Goal: Information Seeking & Learning: Learn about a topic

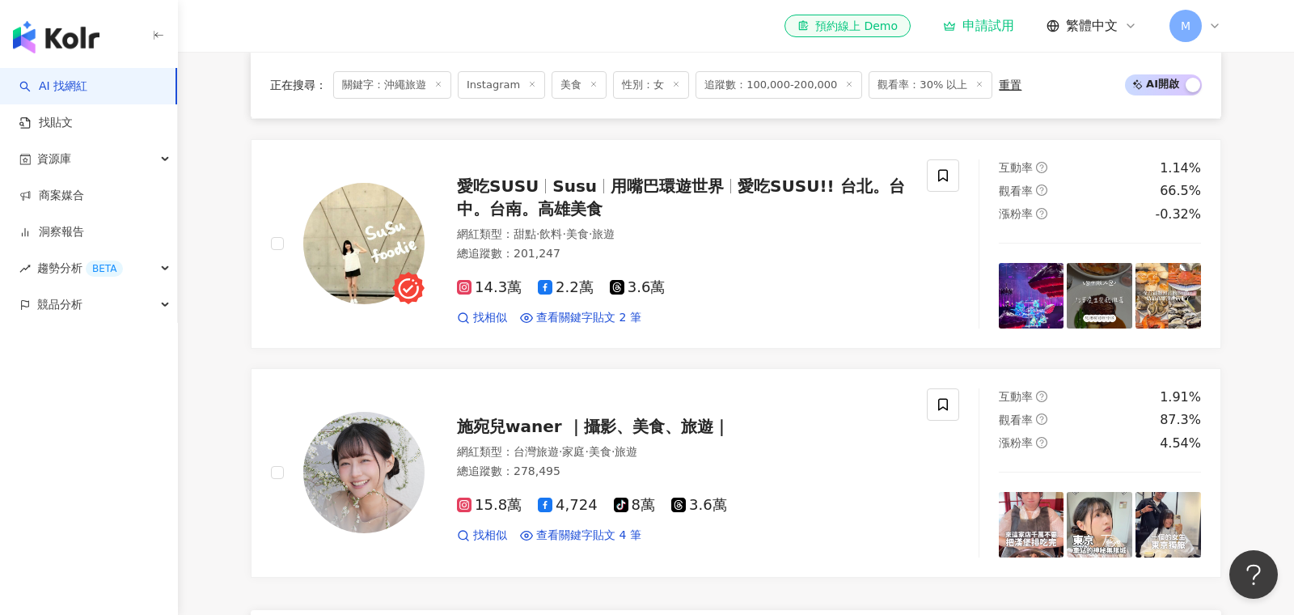
scroll to position [926, 0]
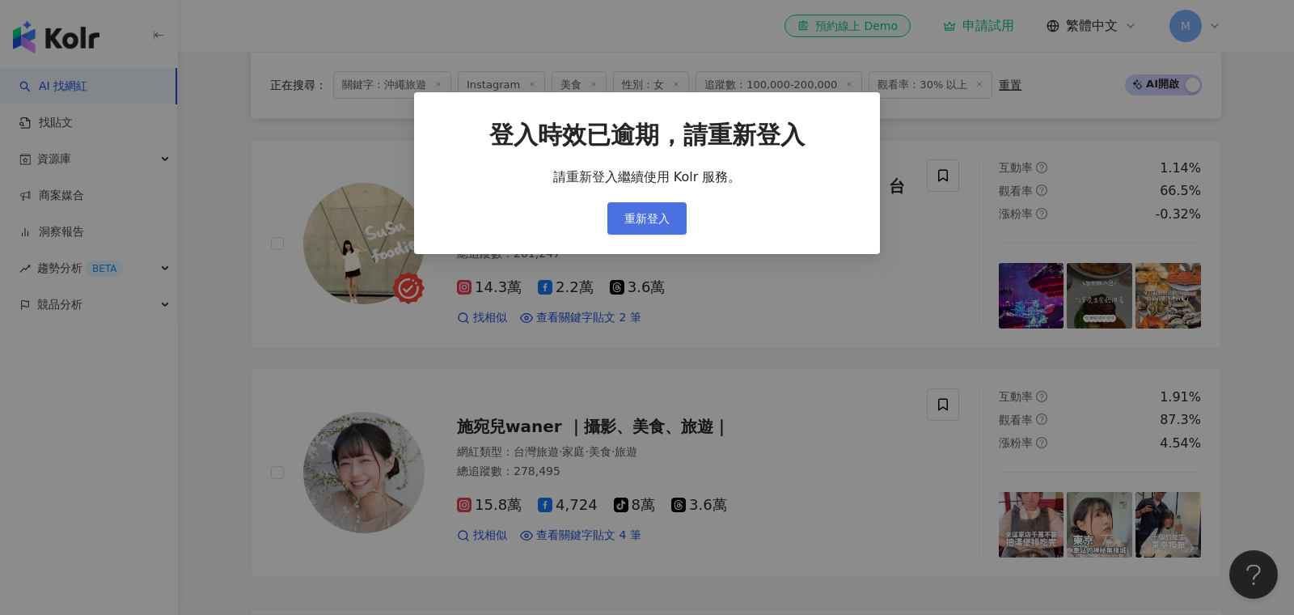
click at [647, 227] on button "重新登入" at bounding box center [647, 218] width 79 height 32
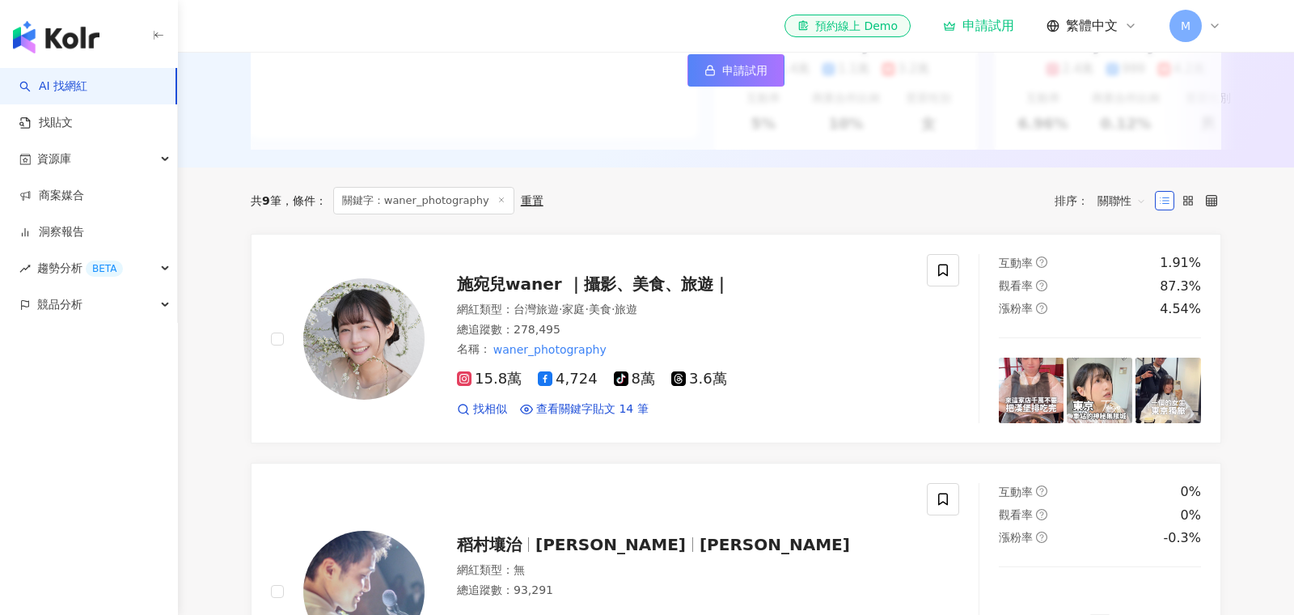
scroll to position [368, 0]
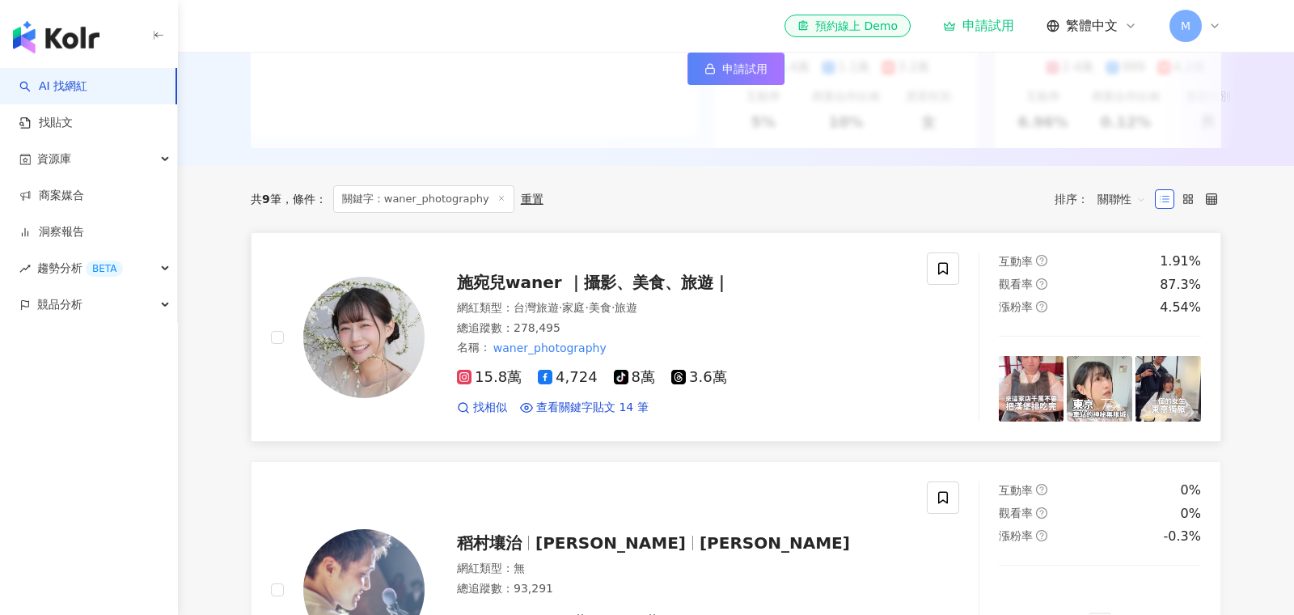
click at [560, 286] on span "施宛兒waner ｜攝影、美食、旅遊｜" at bounding box center [593, 282] width 273 height 19
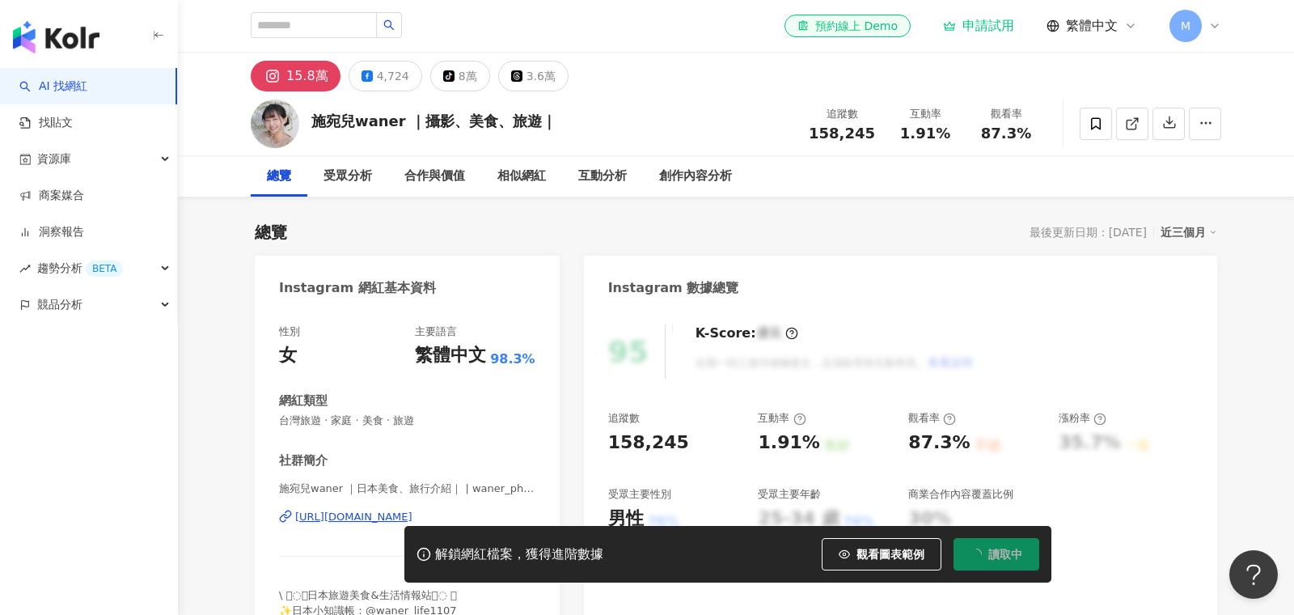
click at [1213, 27] on icon at bounding box center [1215, 25] width 13 height 13
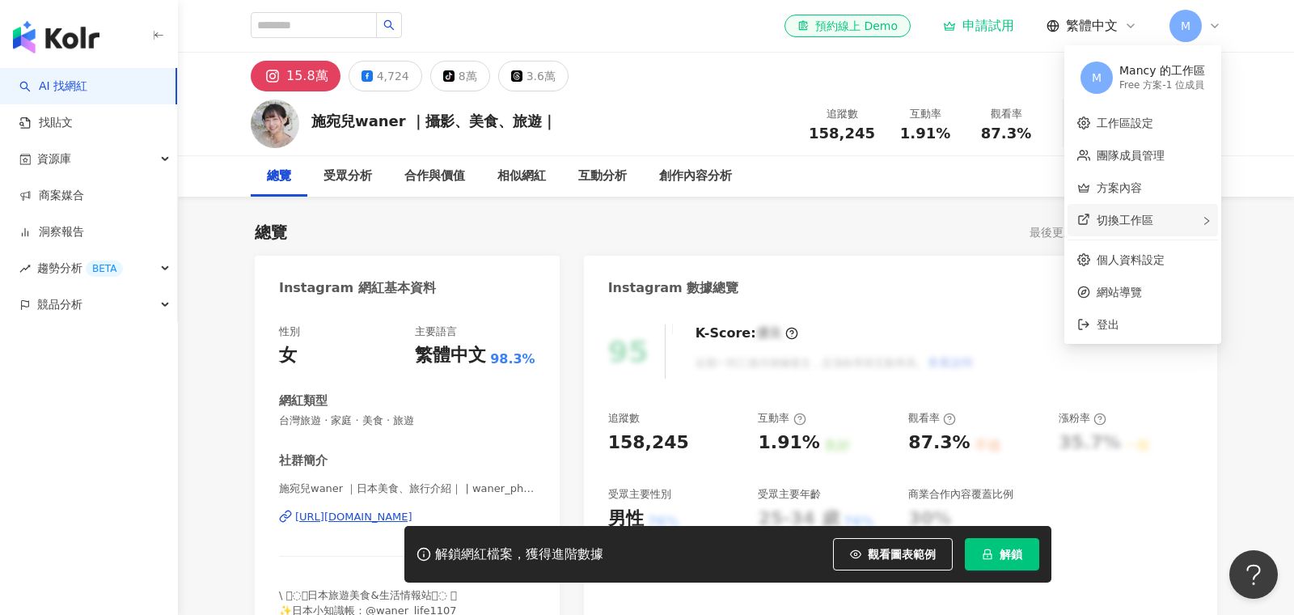
click at [1170, 221] on div "切換工作區" at bounding box center [1143, 220] width 150 height 32
click at [1113, 324] on span "登出" at bounding box center [1108, 324] width 23 height 13
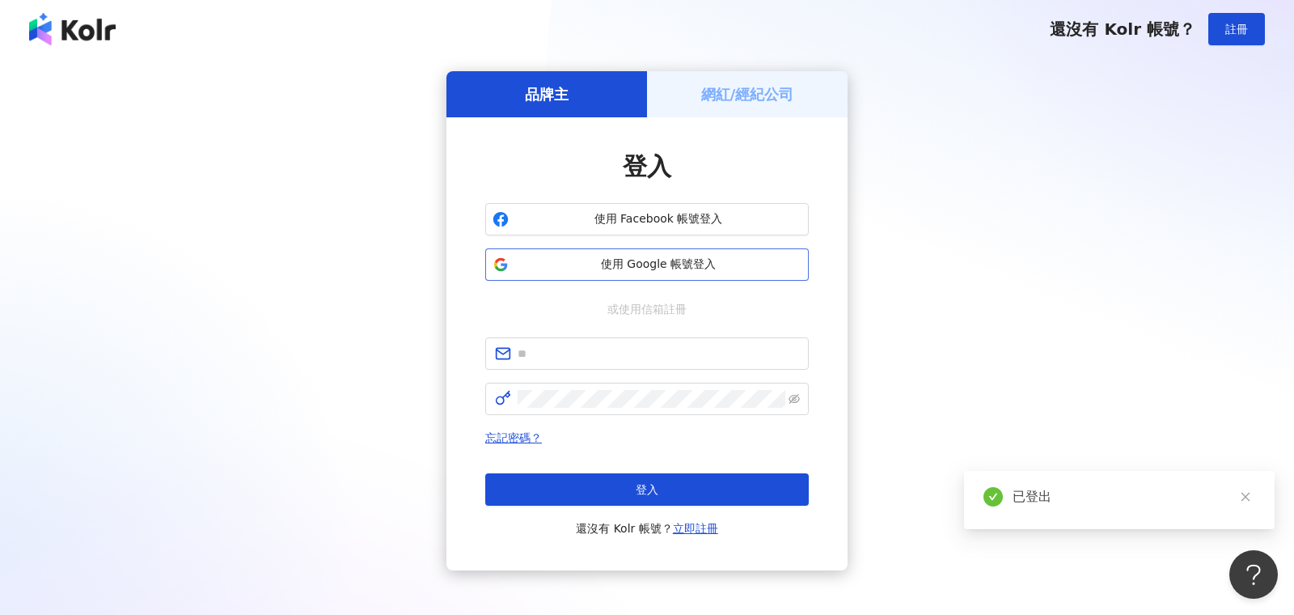
click at [742, 265] on span "使用 Google 帳號登入" at bounding box center [658, 264] width 286 height 16
click at [642, 266] on span "使用 Google 帳號登入" at bounding box center [658, 264] width 286 height 16
click at [258, 102] on div "品牌主 網紅/經紀公司 登入 使用 Facebook 帳號登入 使用 Google 帳號登入 或使用信箱註冊 忘記密碼？ 登入 還沒有 Kolr 帳號？ 立即…" at bounding box center [647, 320] width 1256 height 499
click at [642, 263] on span "使用 Google 帳號登入" at bounding box center [658, 264] width 286 height 16
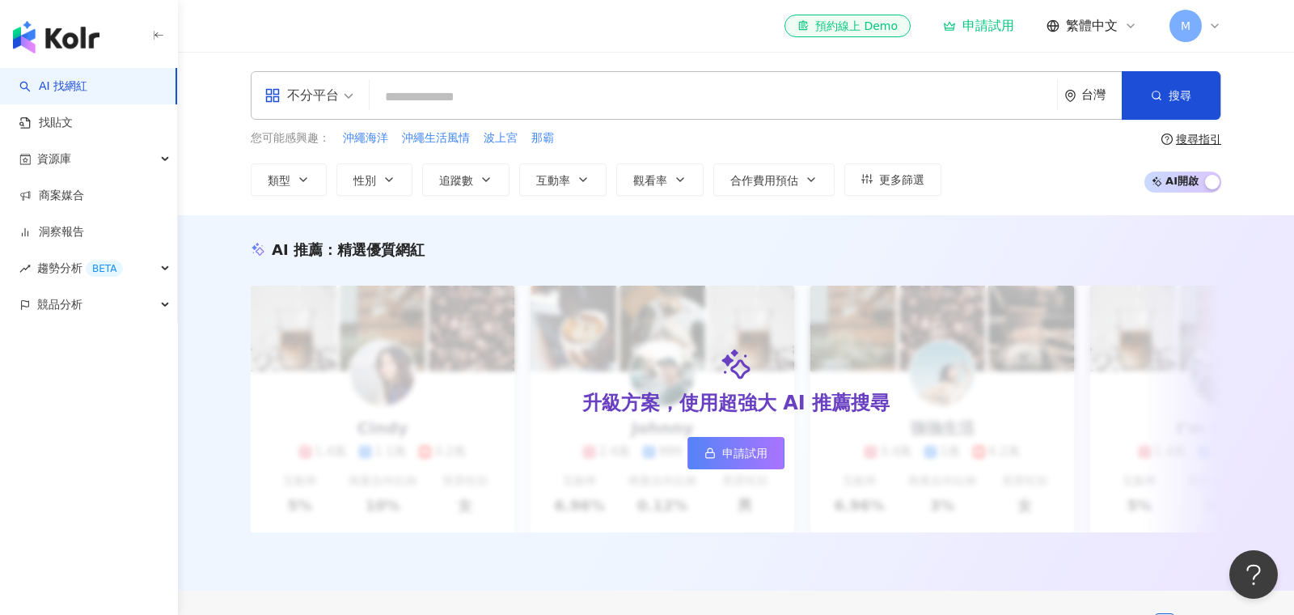
click at [616, 107] on input "search" at bounding box center [713, 97] width 675 height 31
type input "*"
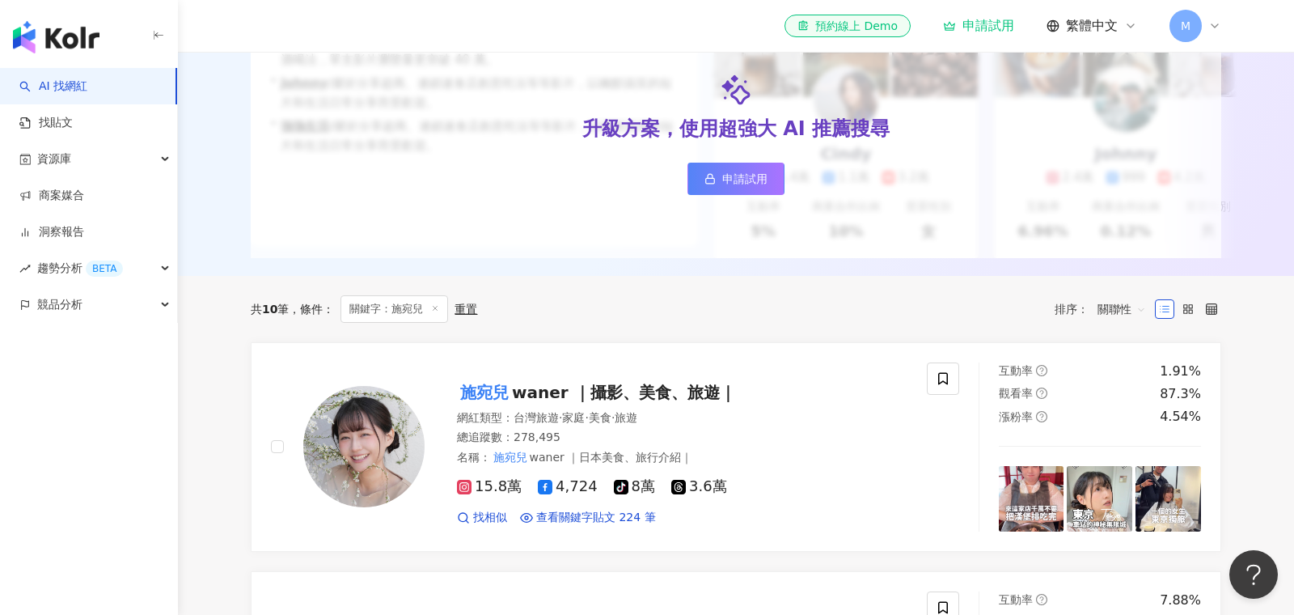
scroll to position [278, 0]
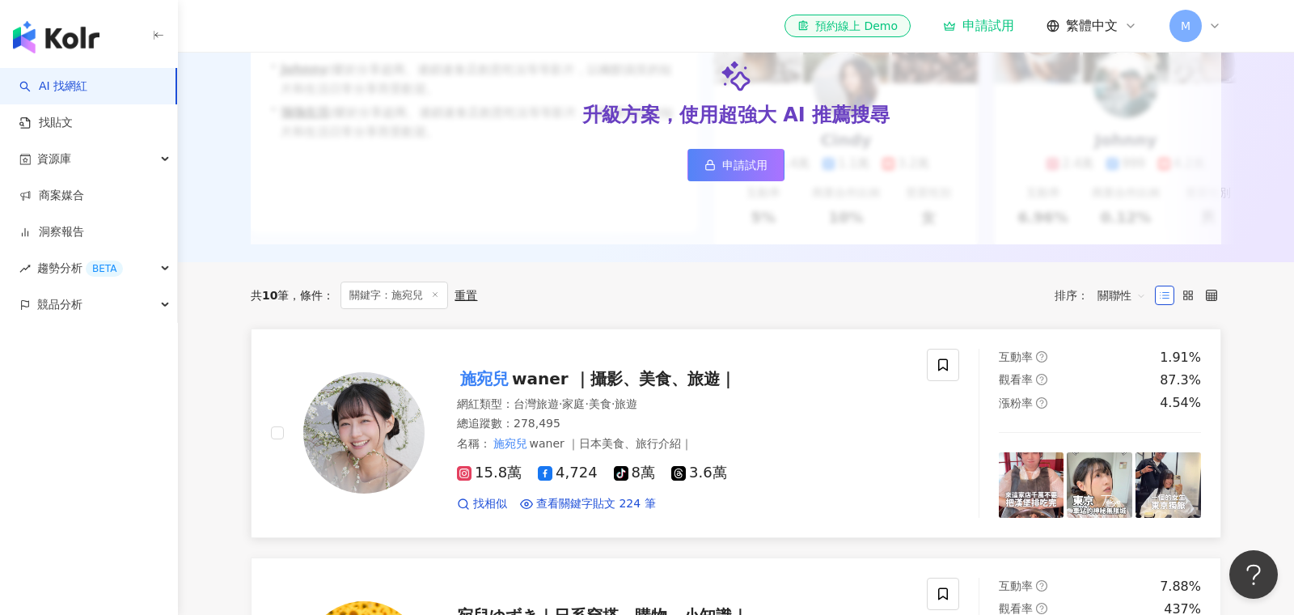
type input "***"
click at [595, 379] on span "waner ｜攝影、美食、旅遊｜" at bounding box center [624, 378] width 224 height 19
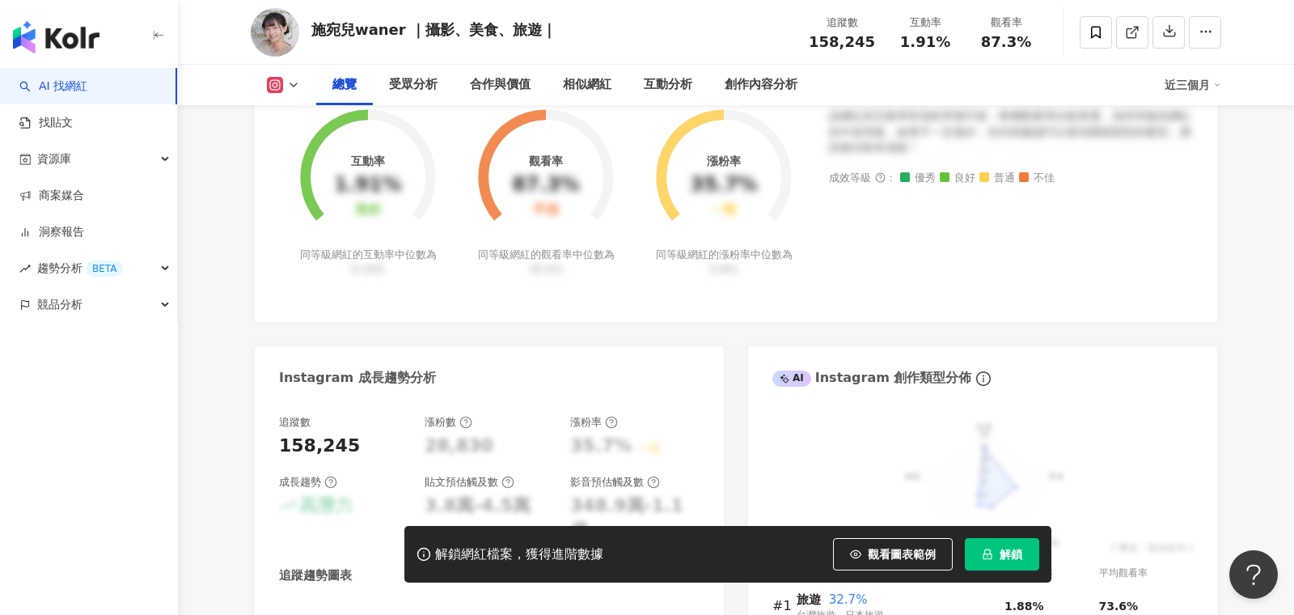
scroll to position [628, 0]
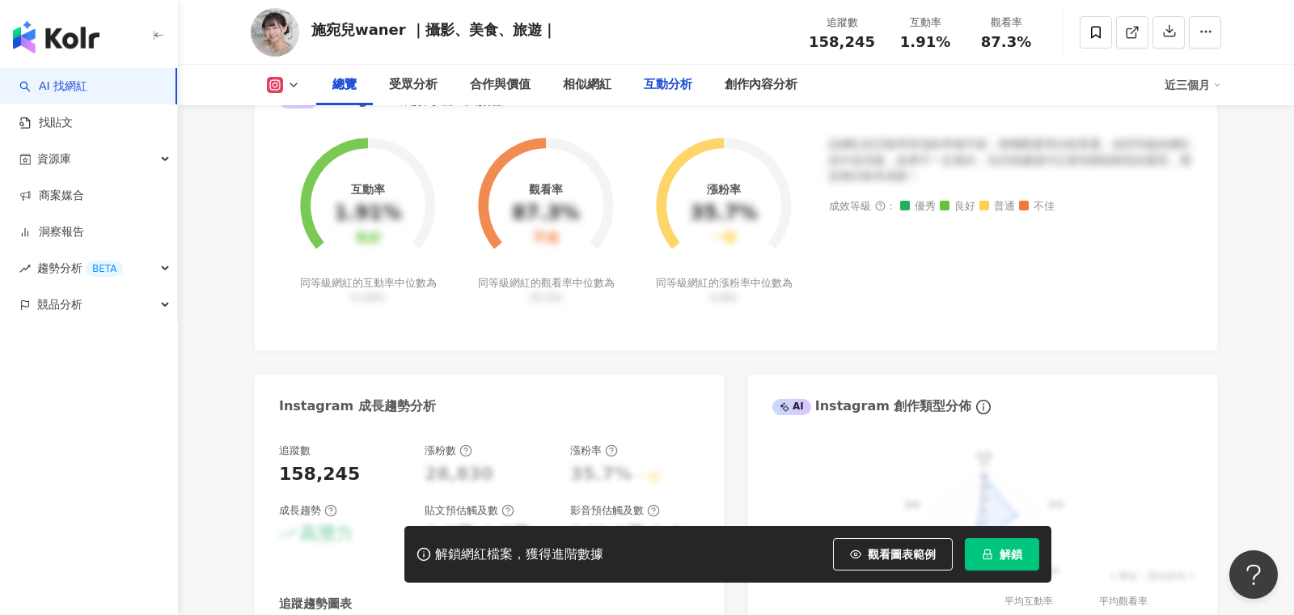
click at [662, 89] on div "互動分析" at bounding box center [668, 84] width 49 height 19
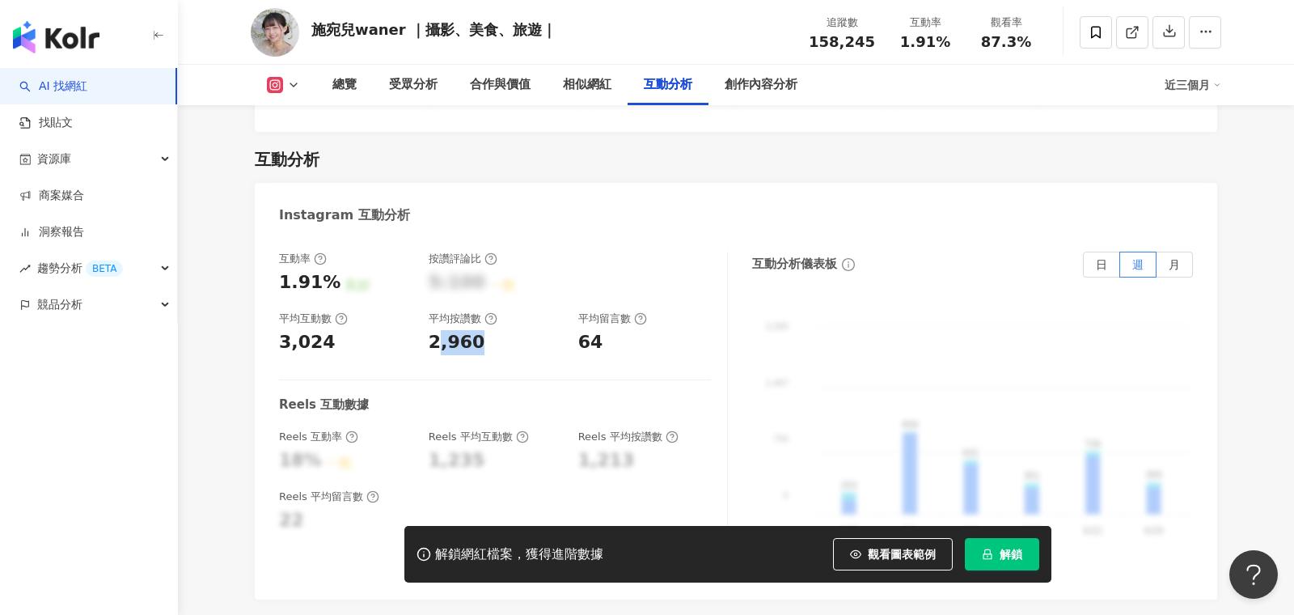
drag, startPoint x: 440, startPoint y: 311, endPoint x: 505, endPoint y: 311, distance: 64.7
click at [505, 330] on div "2,960" at bounding box center [495, 342] width 133 height 25
click at [527, 330] on div "2,960" at bounding box center [495, 342] width 133 height 25
click at [1171, 252] on label "月" at bounding box center [1175, 265] width 36 height 26
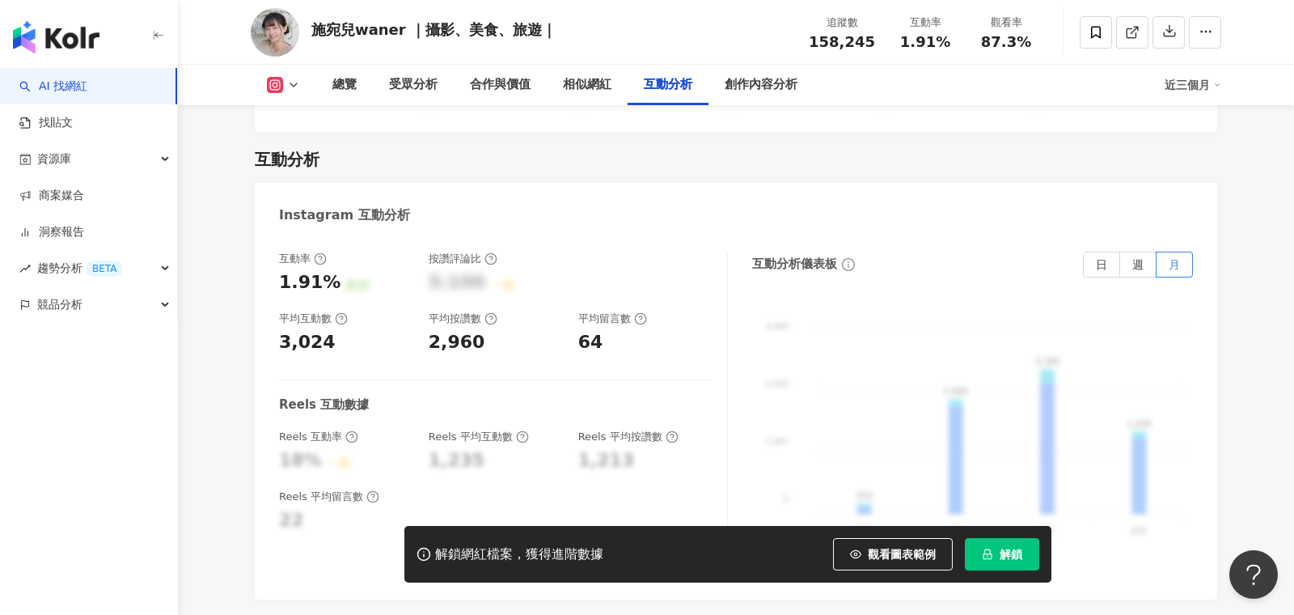
click at [451, 330] on div "2,960" at bounding box center [457, 342] width 57 height 25
click at [1106, 258] on span "日" at bounding box center [1101, 264] width 11 height 13
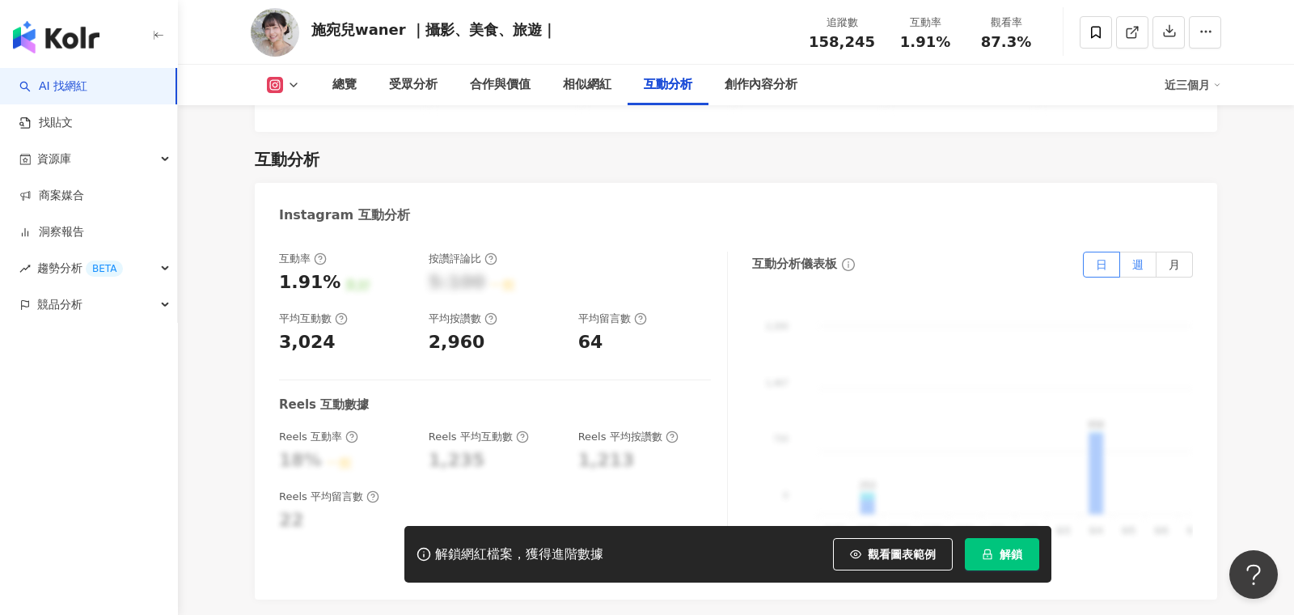
click at [1144, 258] on span "週" at bounding box center [1138, 264] width 11 height 13
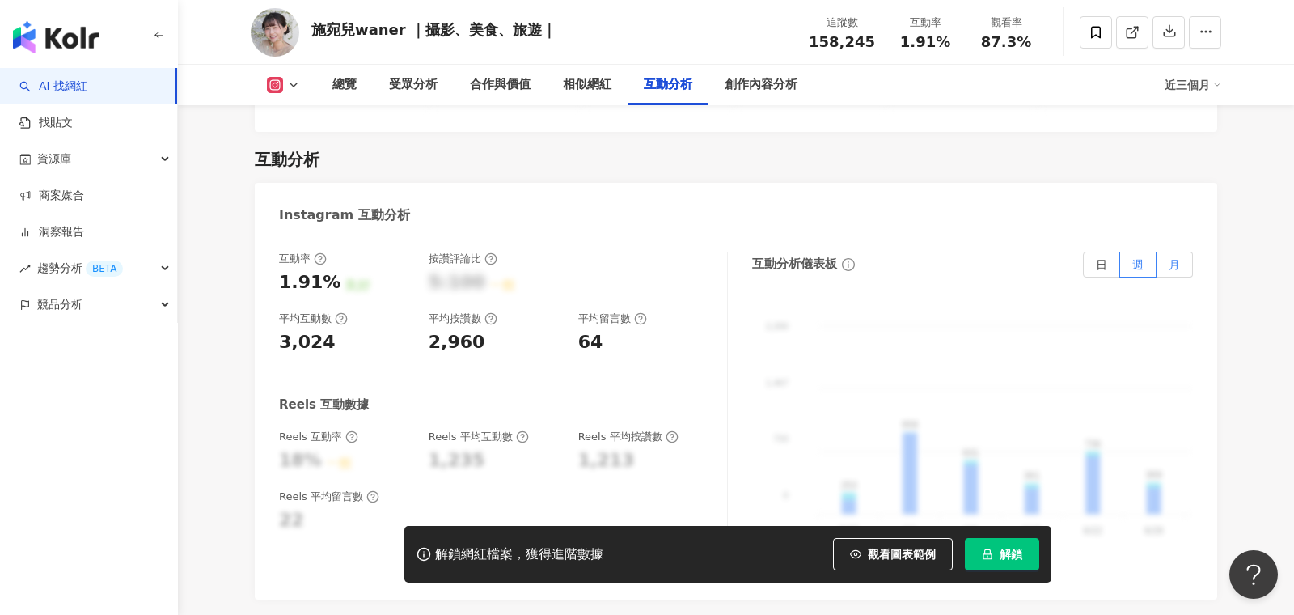
click at [1170, 258] on span "月" at bounding box center [1174, 264] width 11 height 13
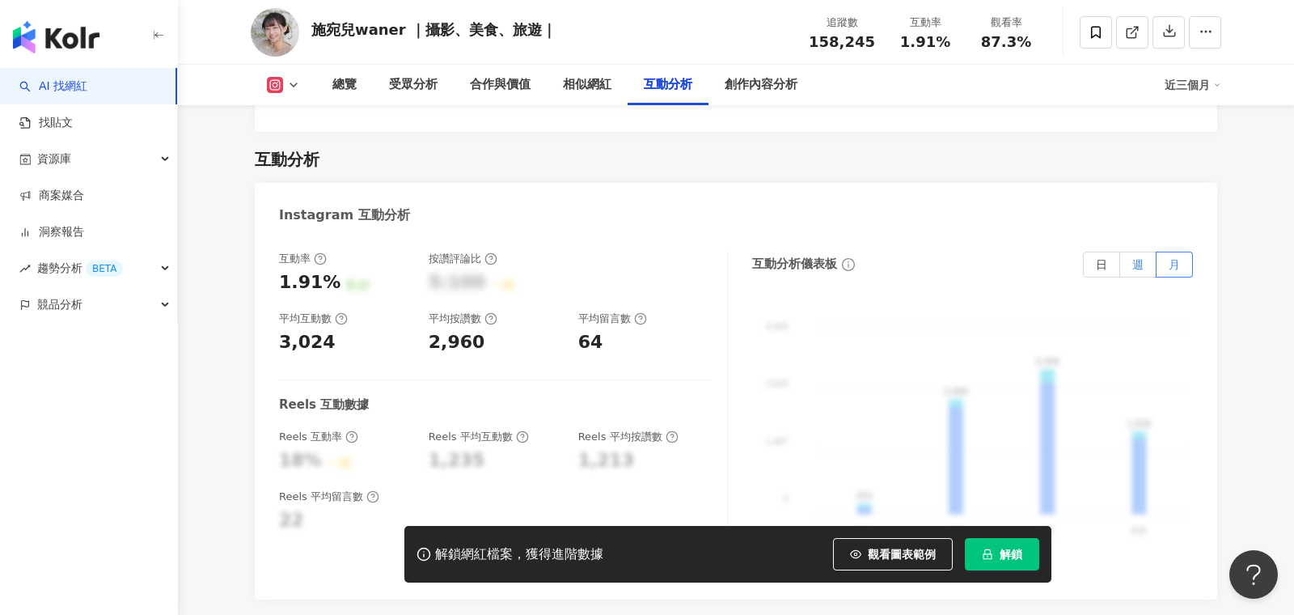
click at [1122, 252] on label "週" at bounding box center [1139, 265] width 36 height 26
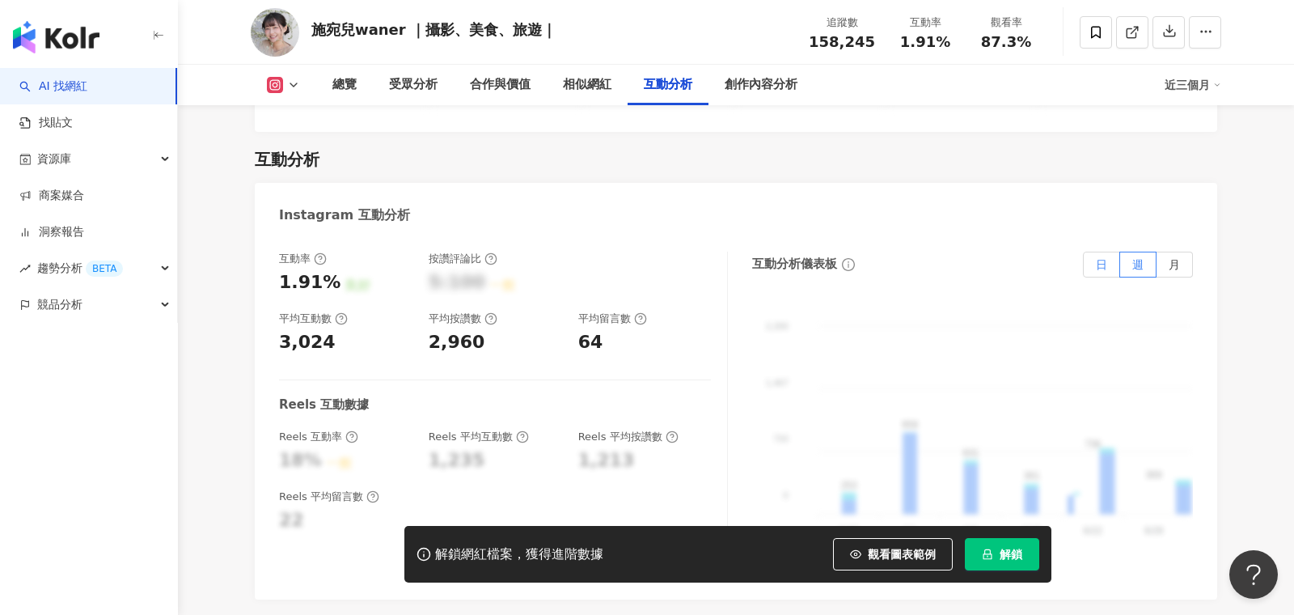
click at [1104, 252] on label "日" at bounding box center [1101, 265] width 37 height 26
